Goal: Obtain resource: Download file/media

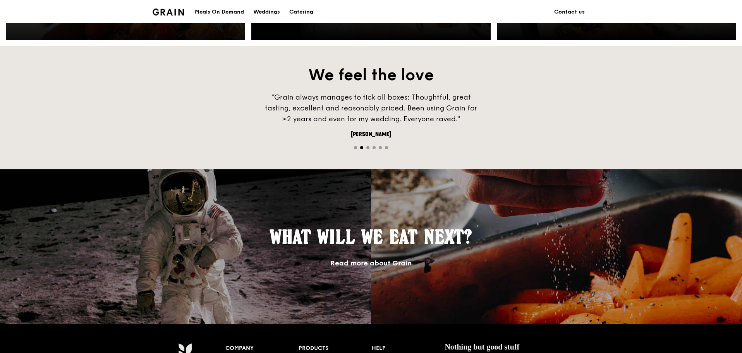
scroll to position [503, 0]
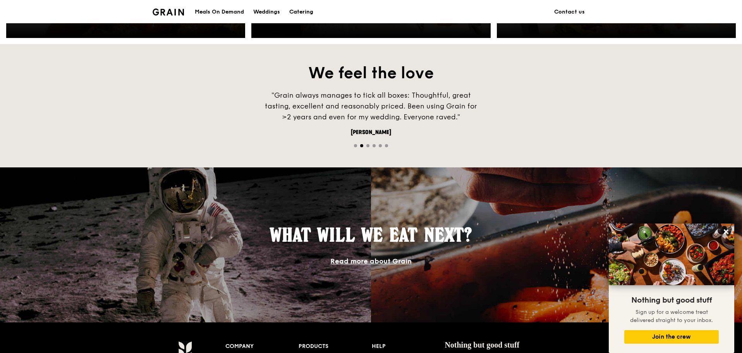
click at [300, 18] on div "Catering" at bounding box center [301, 11] width 24 height 23
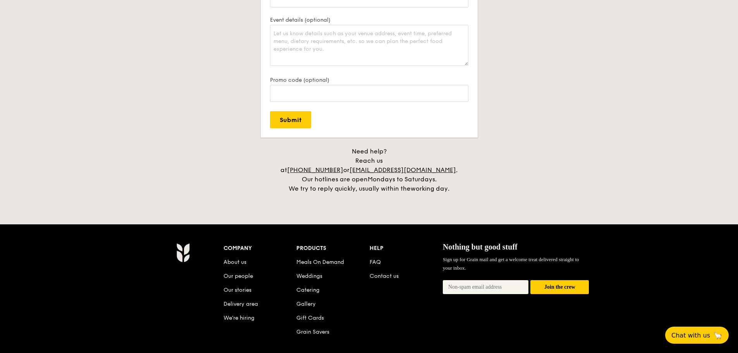
scroll to position [1747, 0]
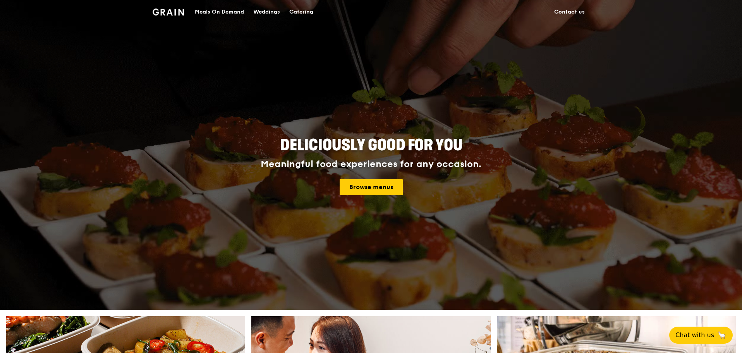
click at [298, 15] on div "Catering" at bounding box center [301, 11] width 24 height 23
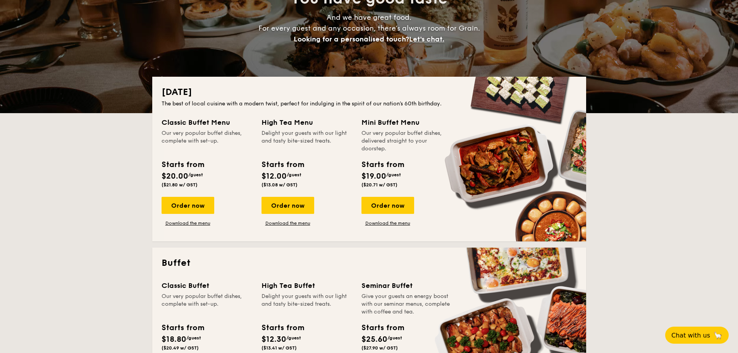
scroll to position [194, 0]
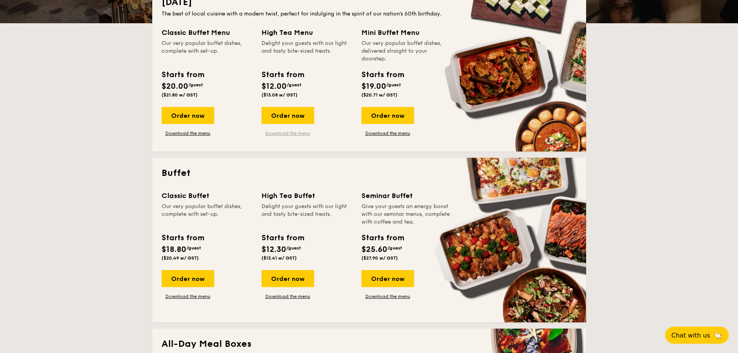
click at [302, 132] on link "Download the menu" at bounding box center [287, 133] width 53 height 6
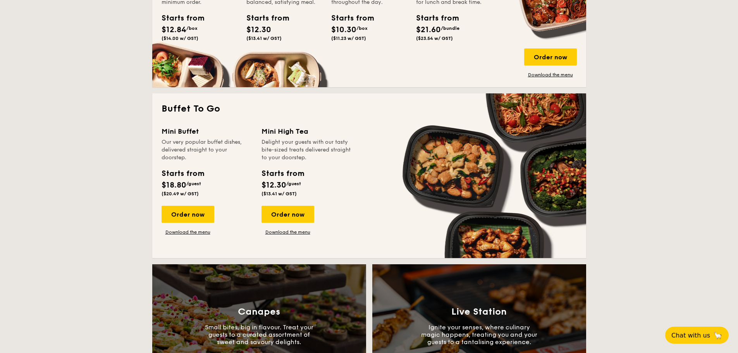
scroll to position [697, 0]
